Goal: Information Seeking & Learning: Understand process/instructions

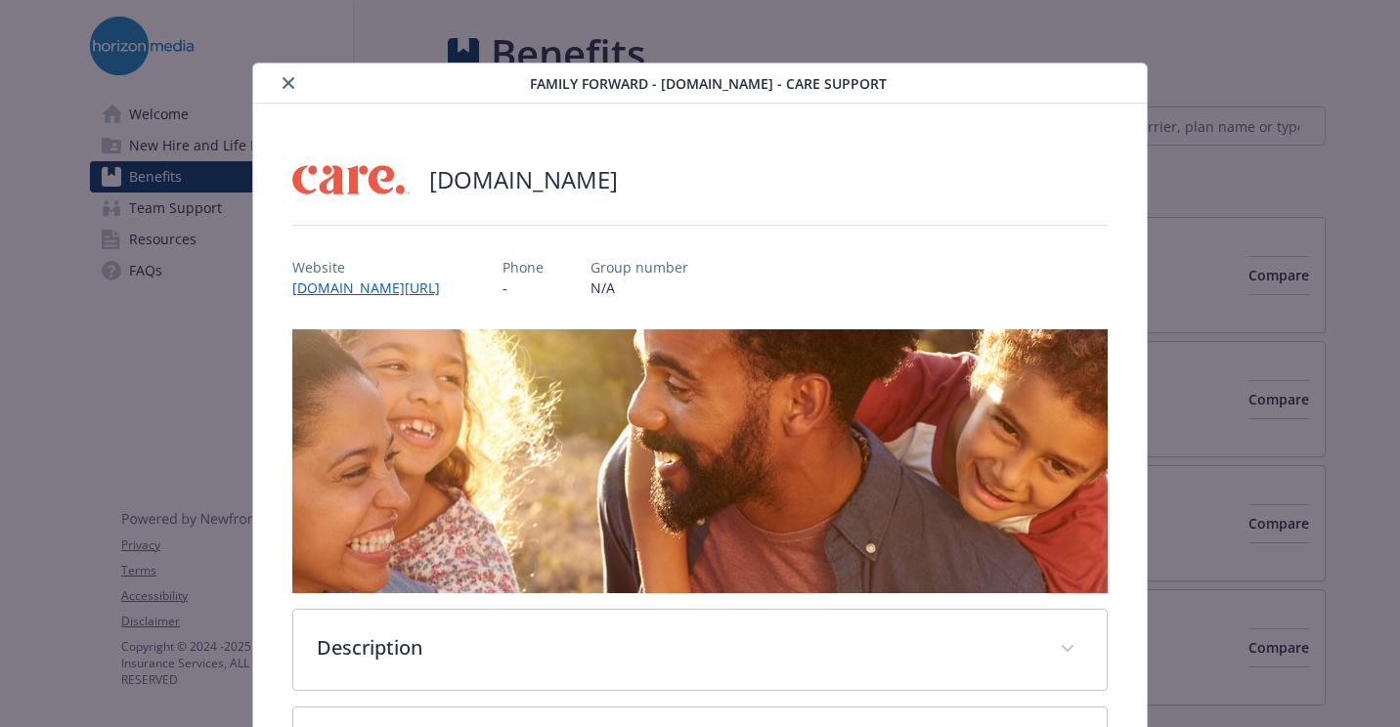
scroll to position [59, 0]
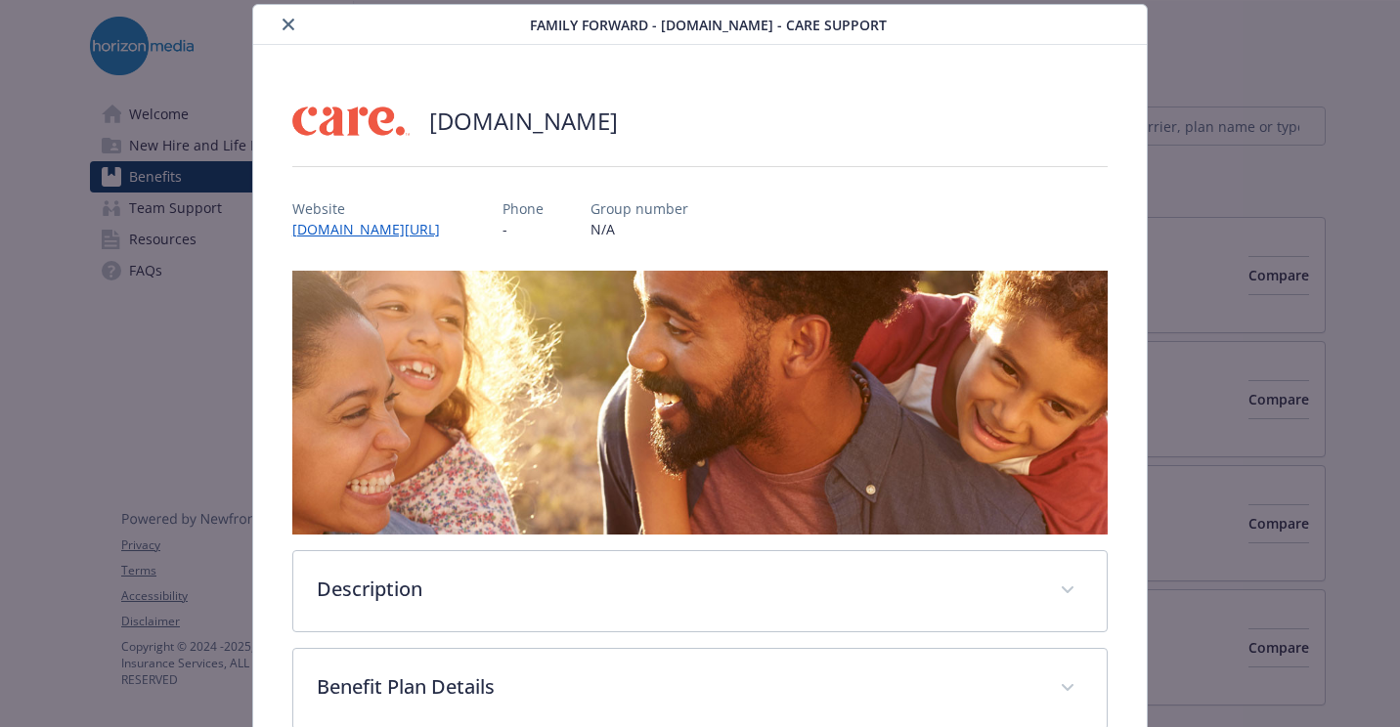
click at [285, 19] on icon "close" at bounding box center [289, 25] width 12 height 12
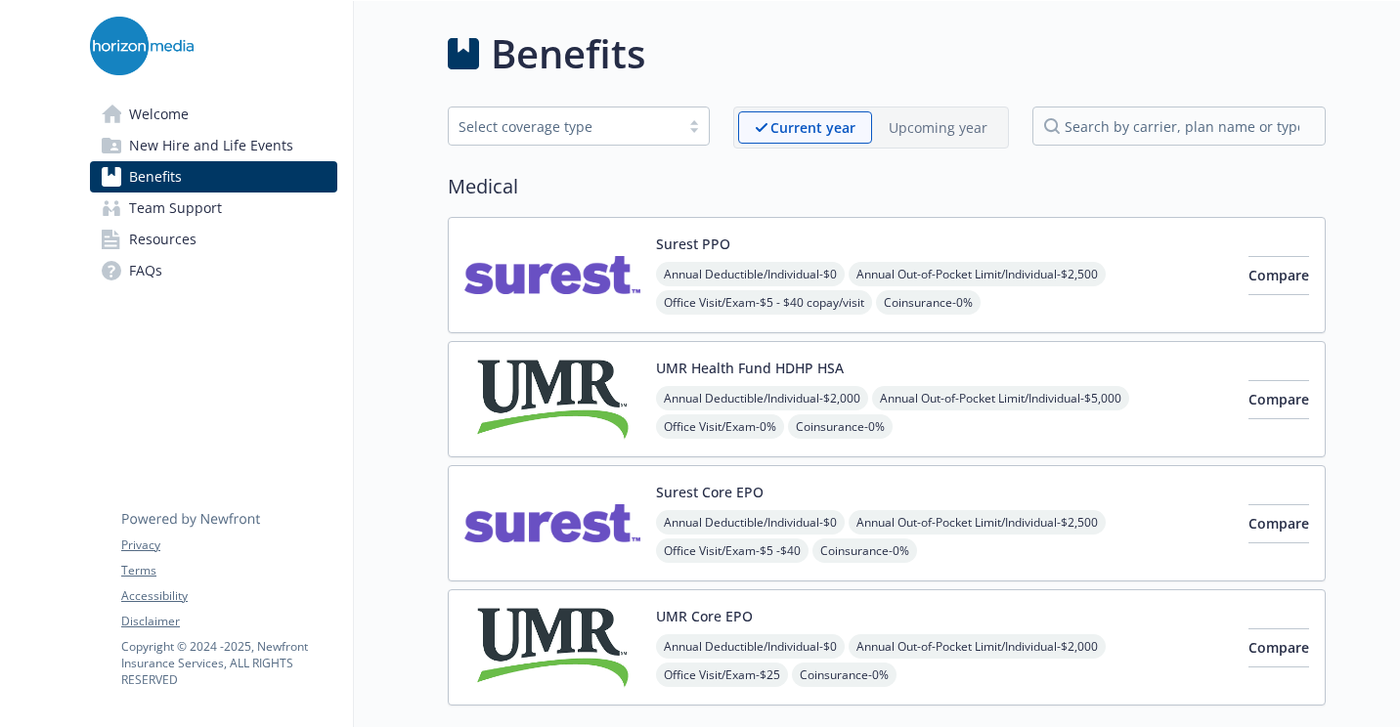
click at [207, 261] on link "FAQs" at bounding box center [213, 270] width 247 height 31
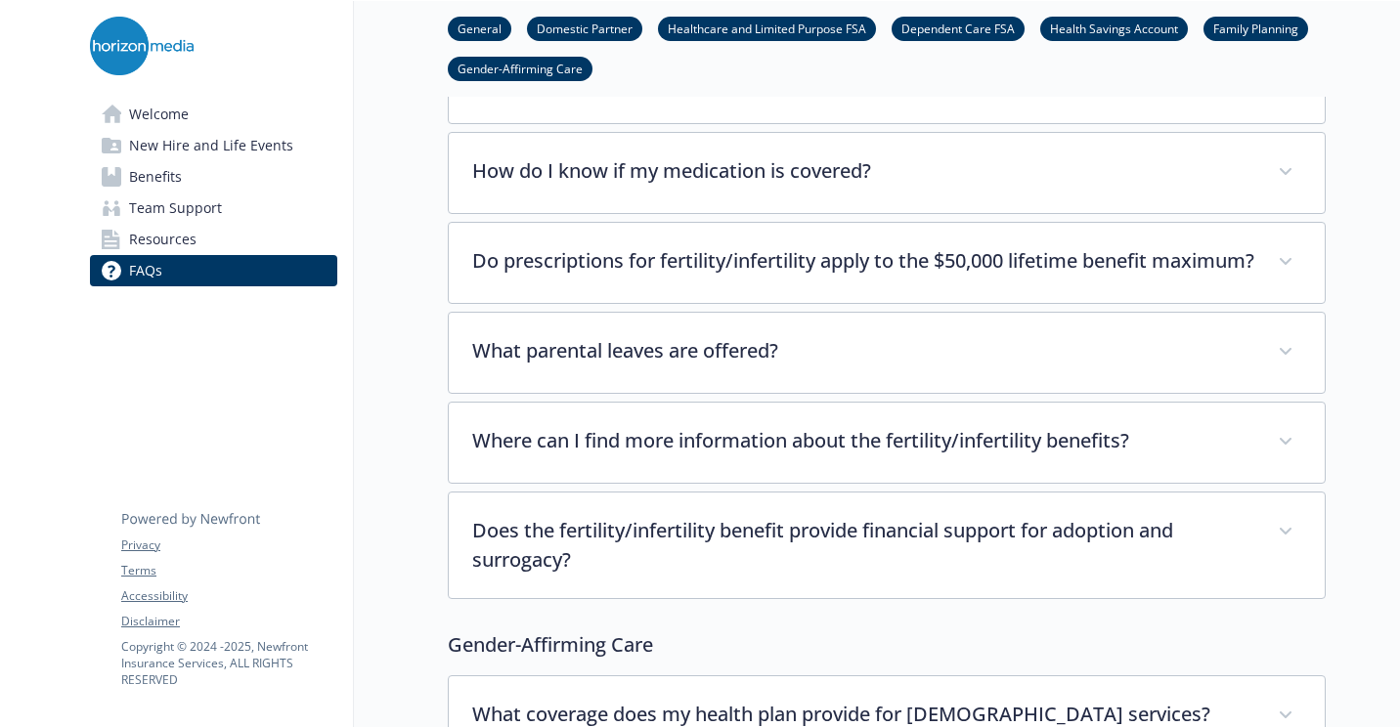
scroll to position [5768, 0]
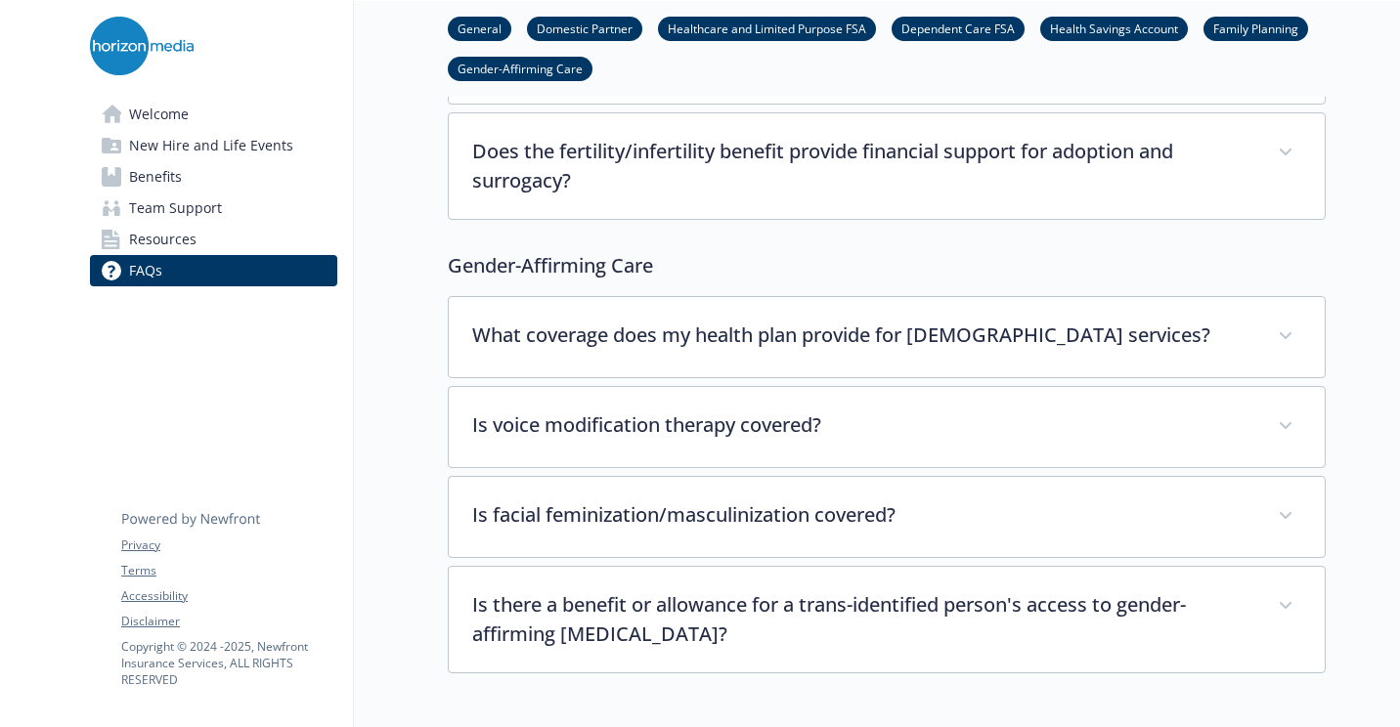
click at [197, 173] on link "Benefits" at bounding box center [213, 176] width 247 height 31
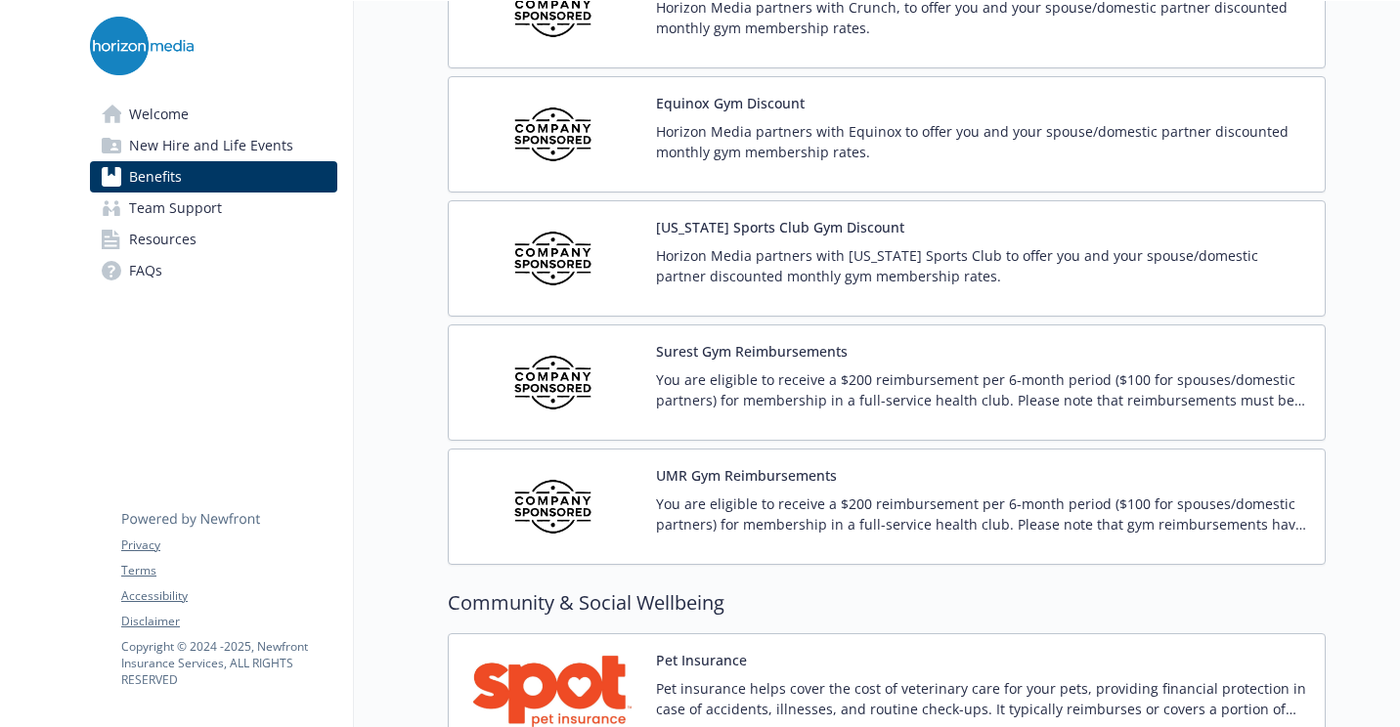
scroll to position [4398, 0]
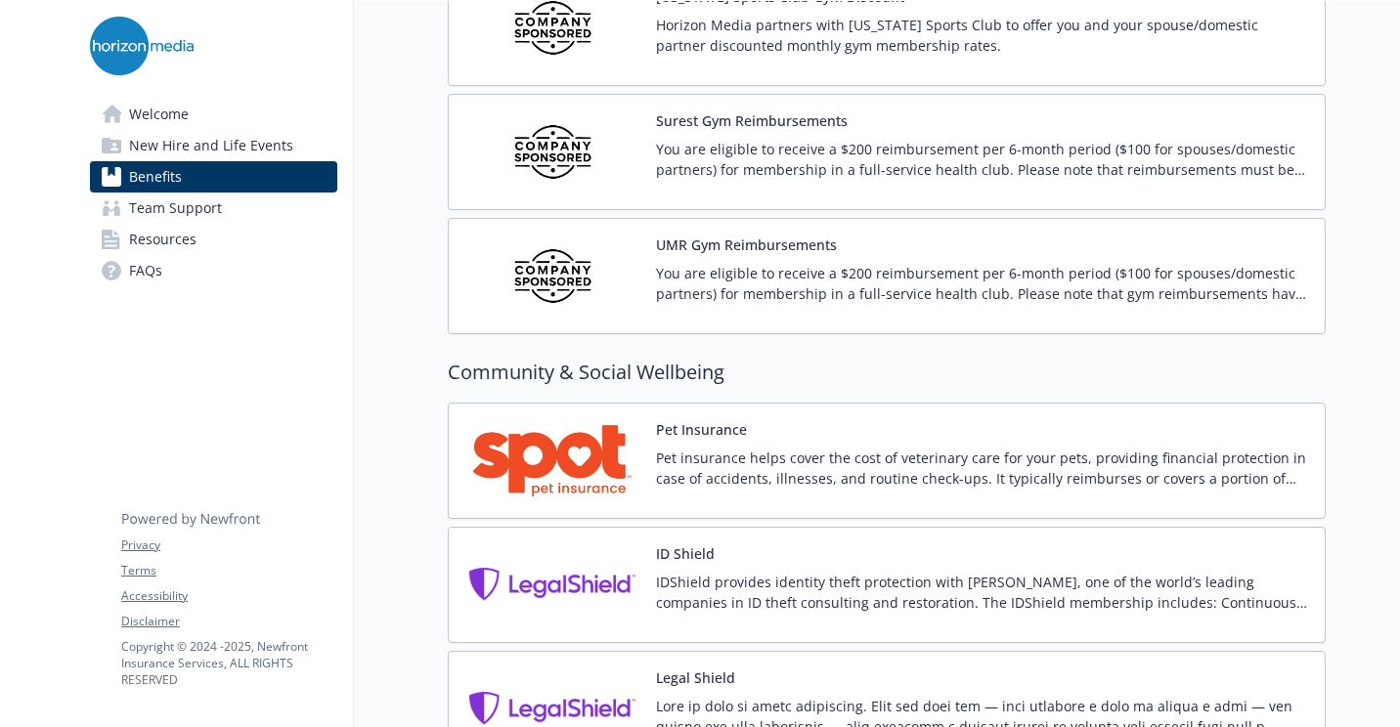
click at [739, 301] on p "You are eligible to receive a $200 reimbursement per 6-month period ($100 for s…" at bounding box center [982, 283] width 653 height 41
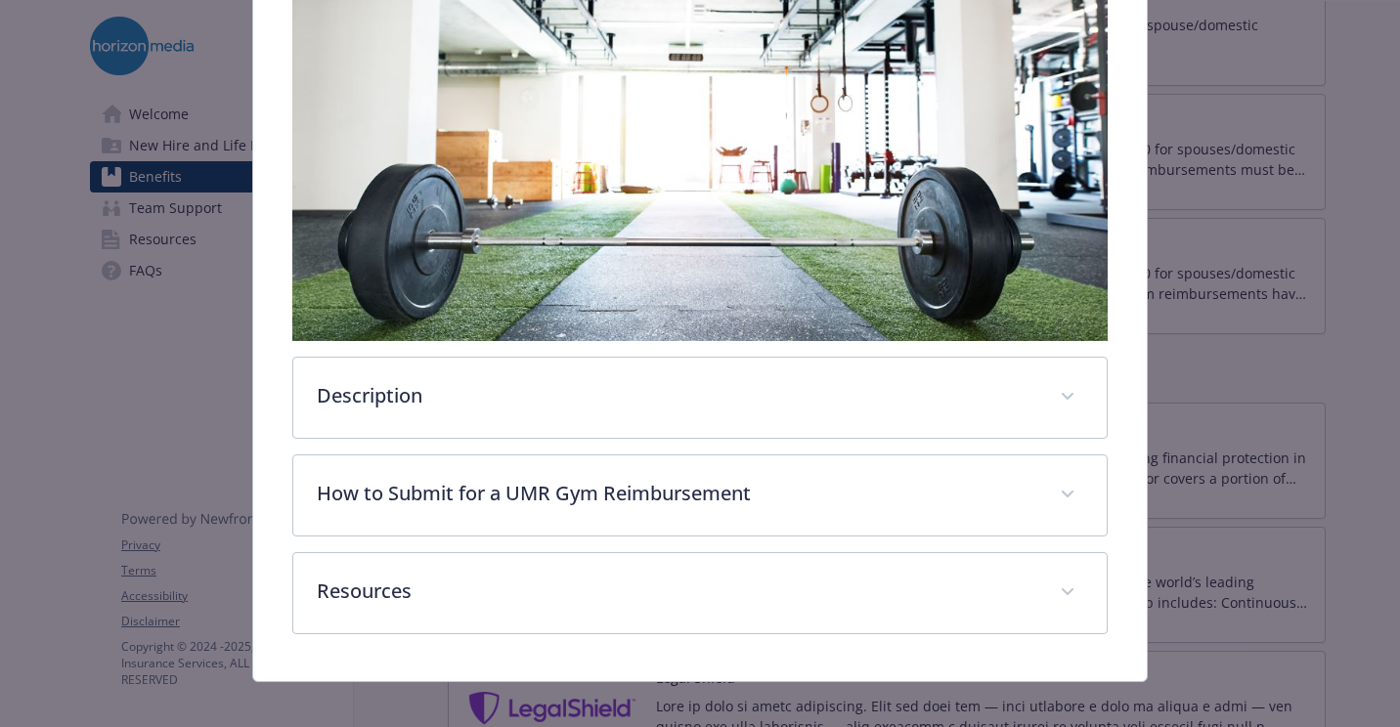
scroll to position [371, 0]
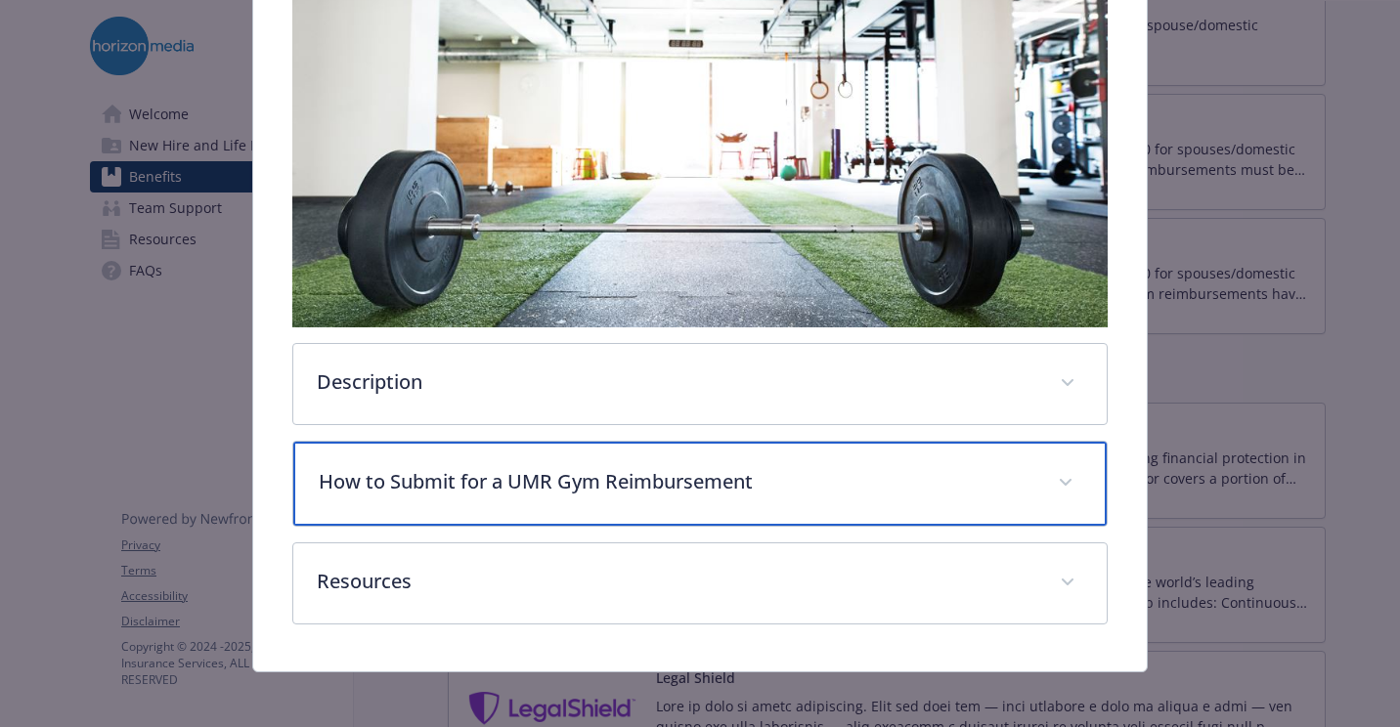
click at [655, 458] on div "How to Submit for a UMR Gym Reimbursement" at bounding box center [699, 484] width 813 height 84
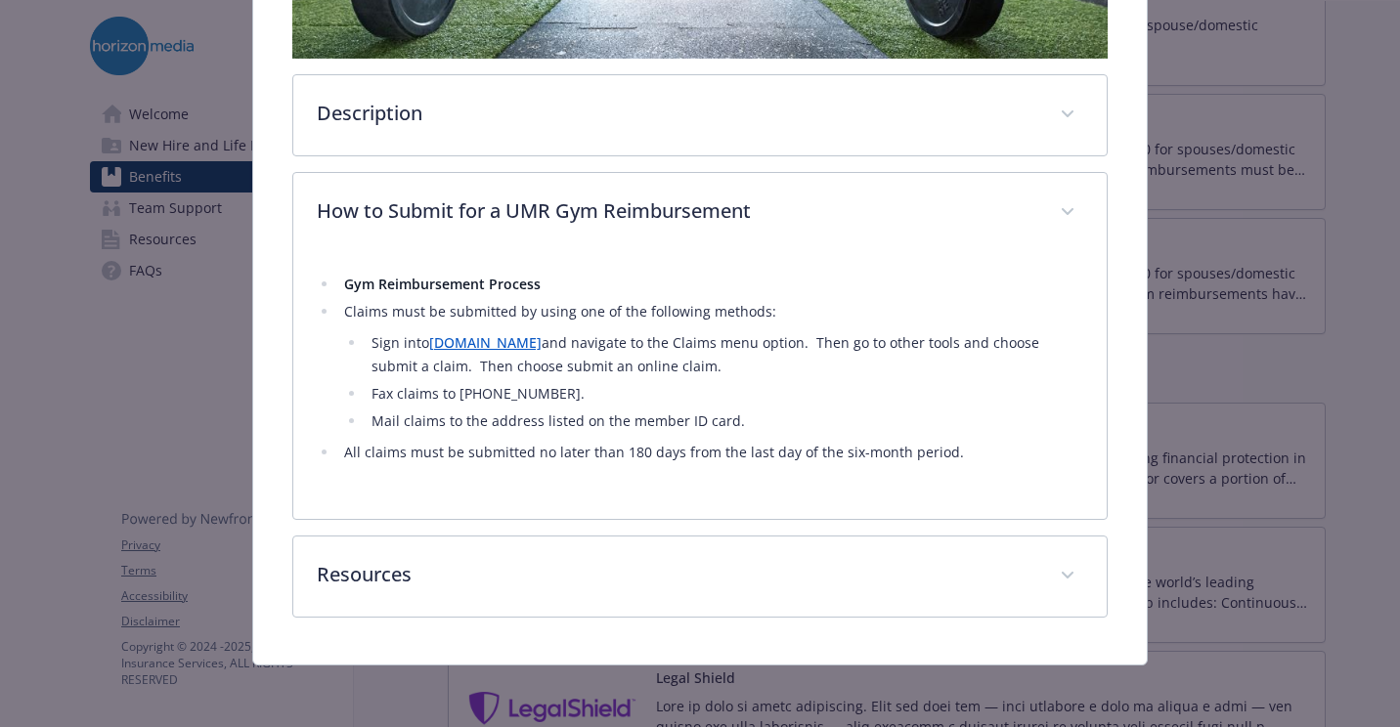
scroll to position [636, 0]
